Goal: Find specific page/section: Find specific page/section

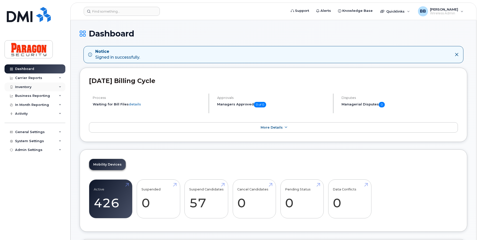
click at [28, 84] on div "Inventory" at bounding box center [35, 86] width 61 height 9
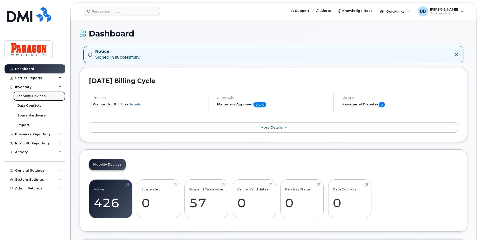
click at [26, 97] on div "Mobility Devices" at bounding box center [31, 96] width 28 height 5
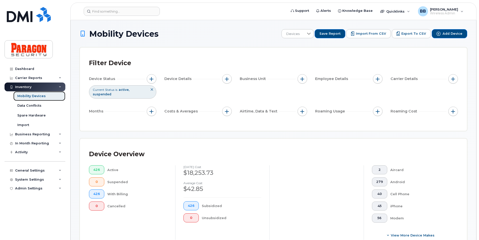
click at [35, 98] on div "Mobility Devices" at bounding box center [31, 96] width 28 height 5
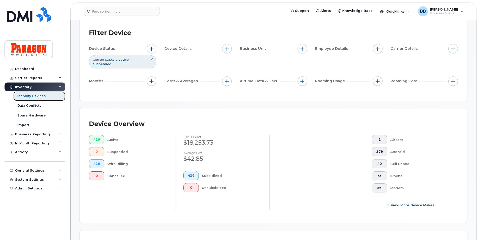
scroll to position [75, 0]
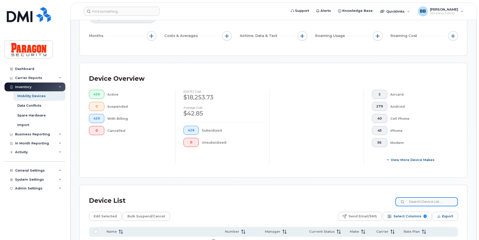
click at [415, 199] on input at bounding box center [426, 201] width 63 height 9
type input "4864"
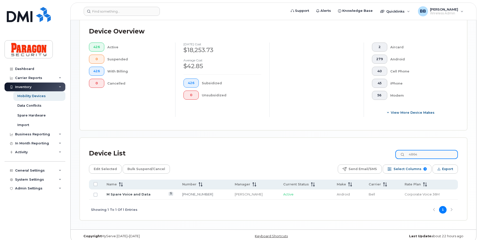
scroll to position [126, 0]
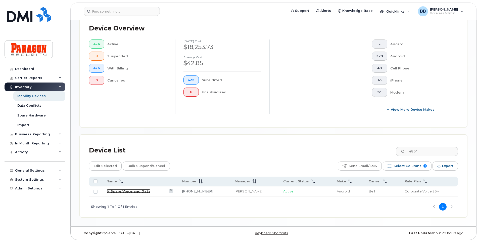
click at [116, 189] on link "M Spare Voice and Data" at bounding box center [128, 191] width 44 height 4
